Goal: Check status: Check status

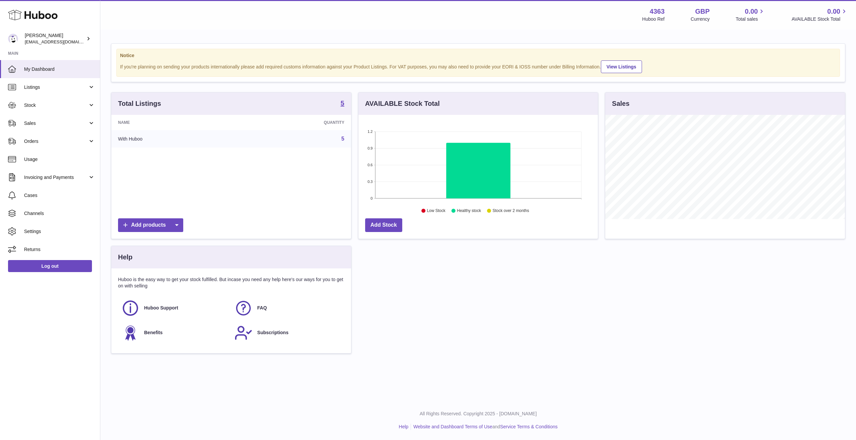
scroll to position [104, 239]
click at [56, 143] on span "Orders" at bounding box center [56, 141] width 64 height 6
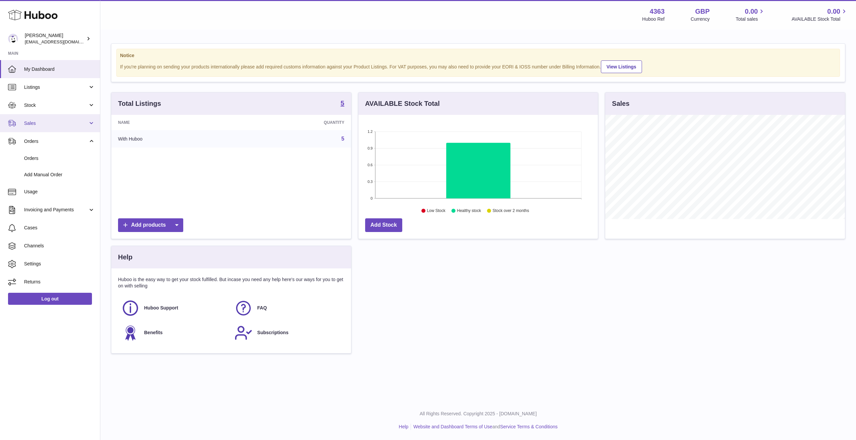
click at [56, 131] on link "Sales" at bounding box center [50, 123] width 100 height 18
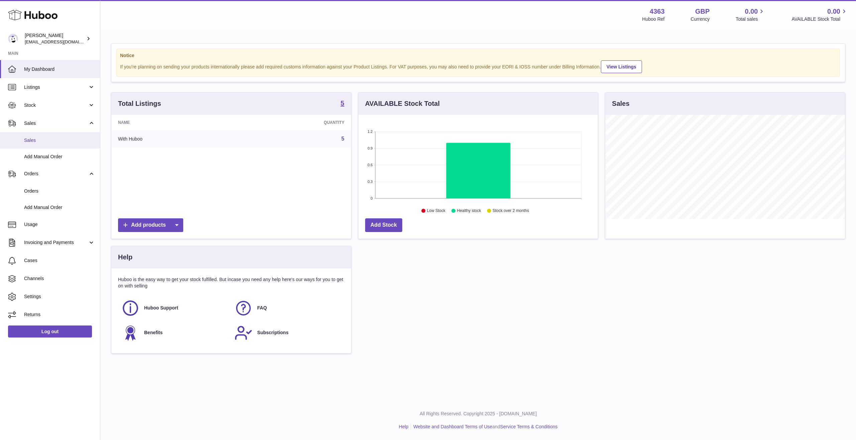
click at [55, 139] on span "Sales" at bounding box center [59, 140] width 71 height 6
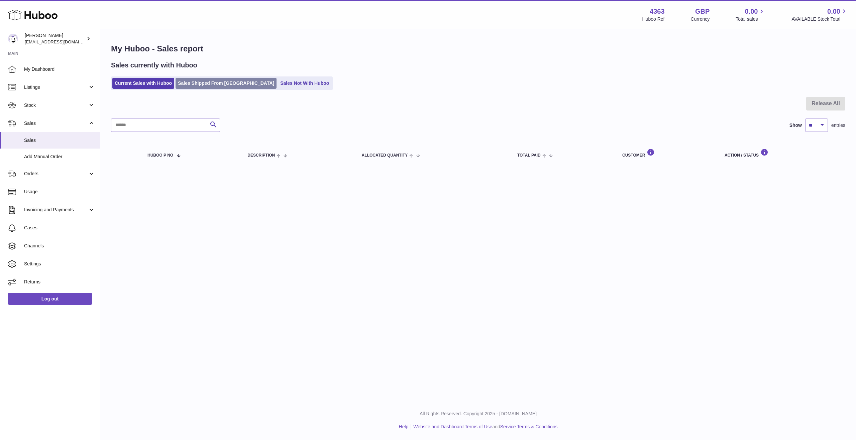
click at [205, 83] on link "Sales Shipped From [GEOGRAPHIC_DATA]" at bounding box center [225, 83] width 101 height 11
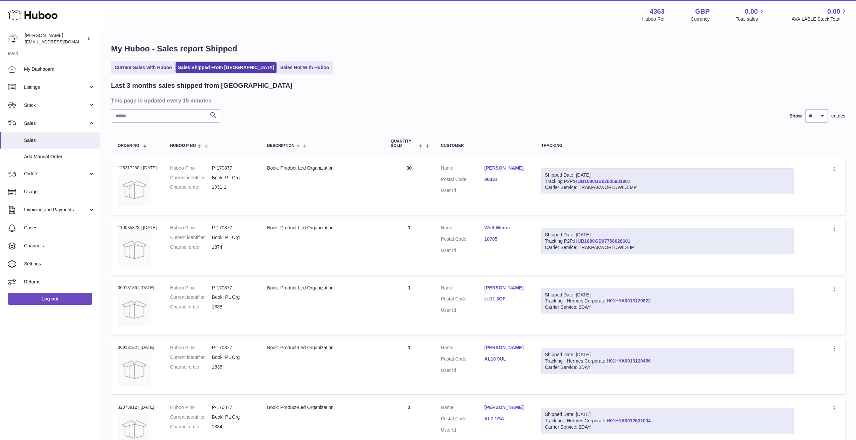
click at [589, 181] on link "HUB1080GB02805981901" at bounding box center [602, 181] width 56 height 5
